Goal: Transaction & Acquisition: Purchase product/service

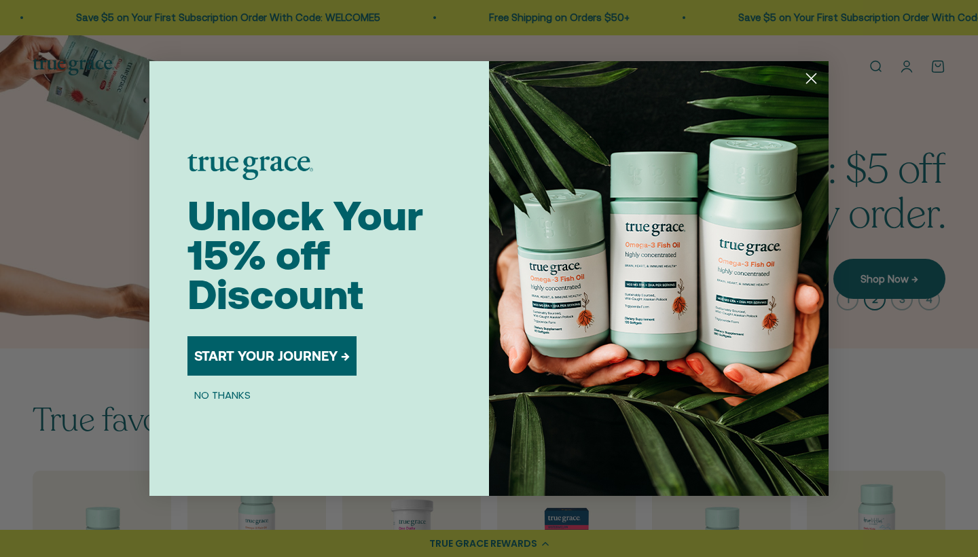
click at [808, 77] on icon "Close dialog" at bounding box center [811, 79] width 10 height 10
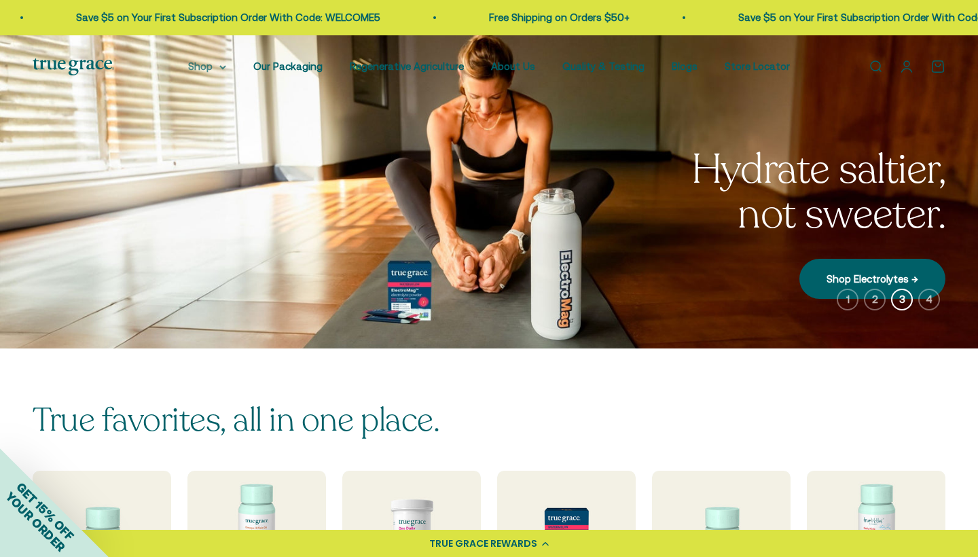
click at [226, 67] on summary "Shop" at bounding box center [207, 66] width 38 height 16
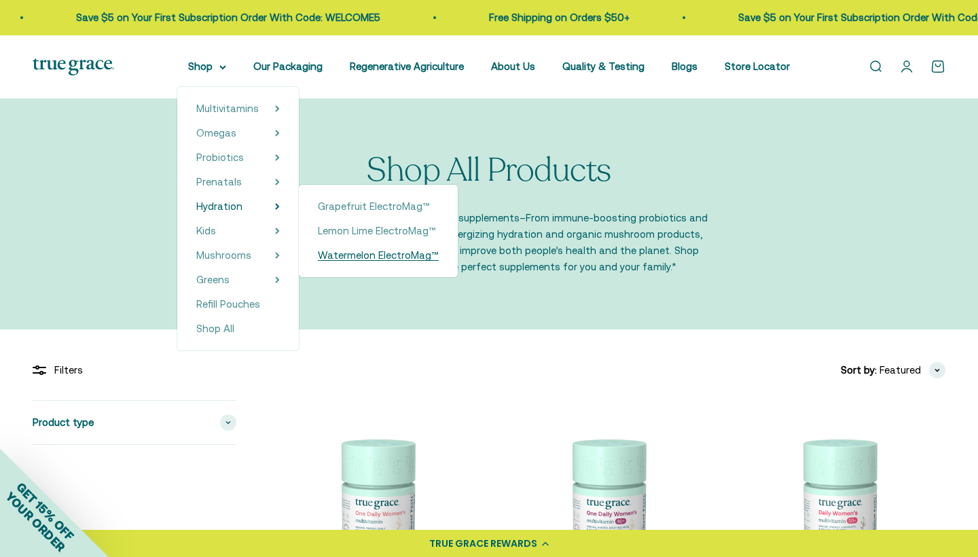
click at [401, 255] on span "Watermelon ElectroMag™" at bounding box center [378, 255] width 121 height 12
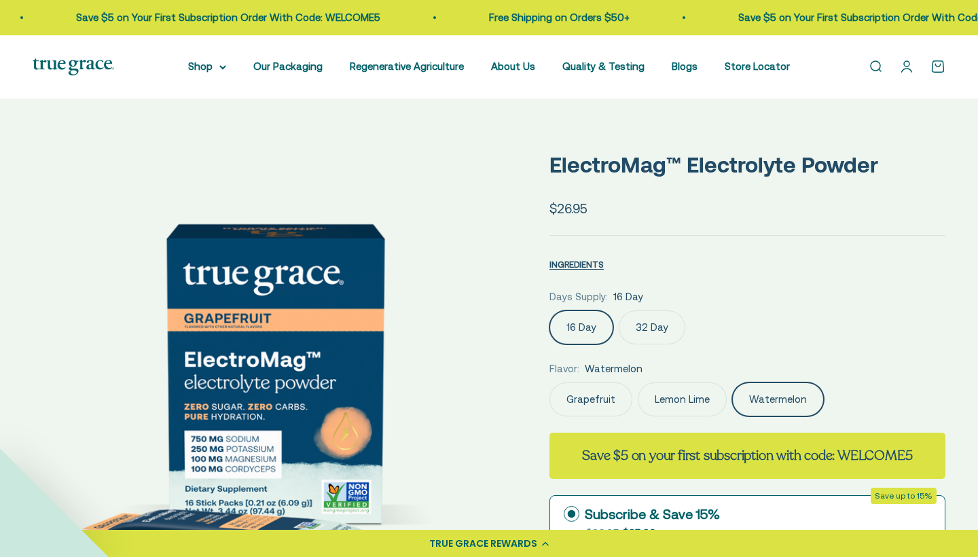
scroll to position [193, 0]
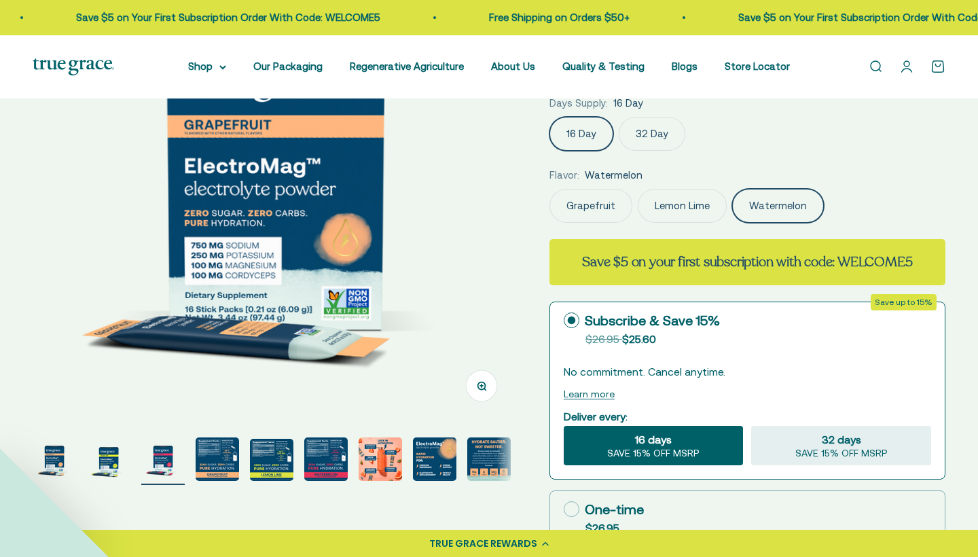
select select "3"
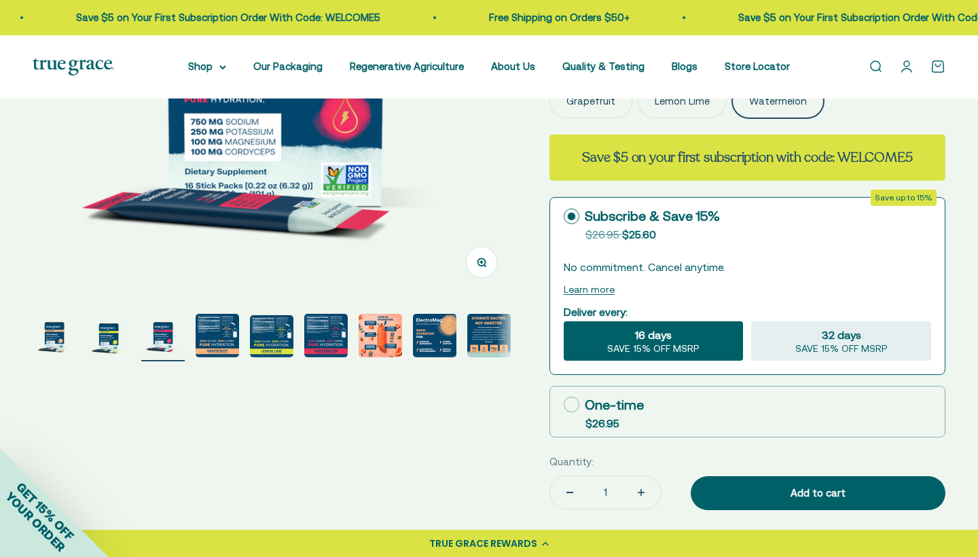
scroll to position [310, 0]
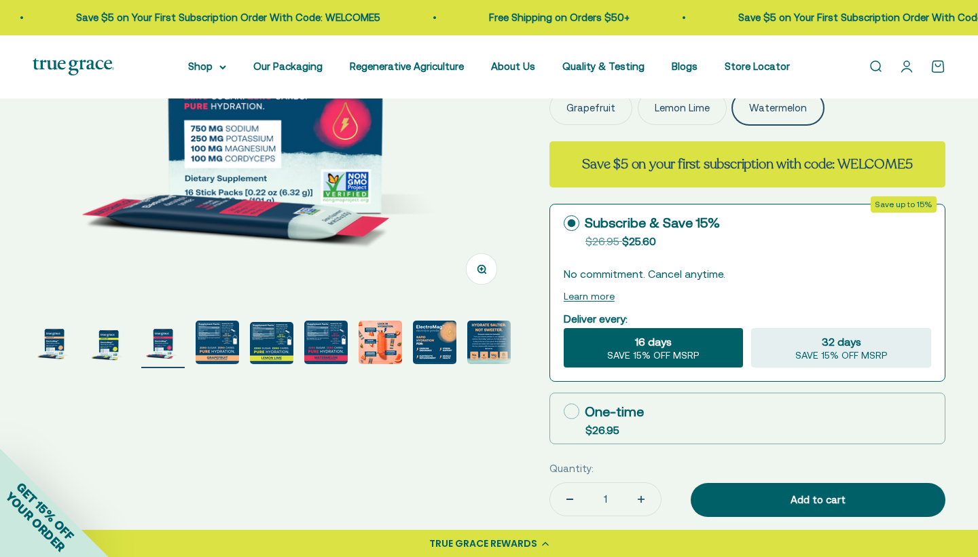
click at [329, 364] on img "Go to item 6" at bounding box center [325, 341] width 43 height 43
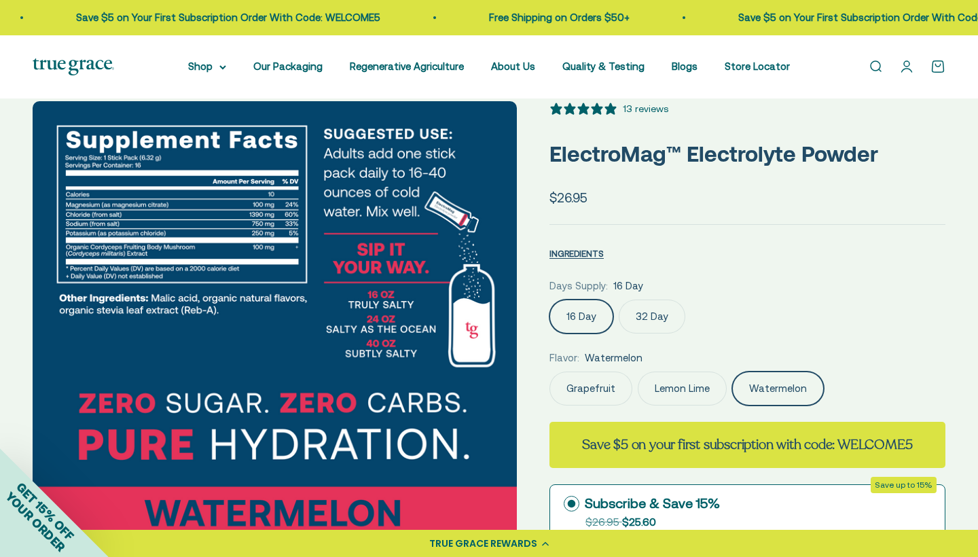
scroll to position [29, 0]
